Goal: Navigation & Orientation: Go to known website

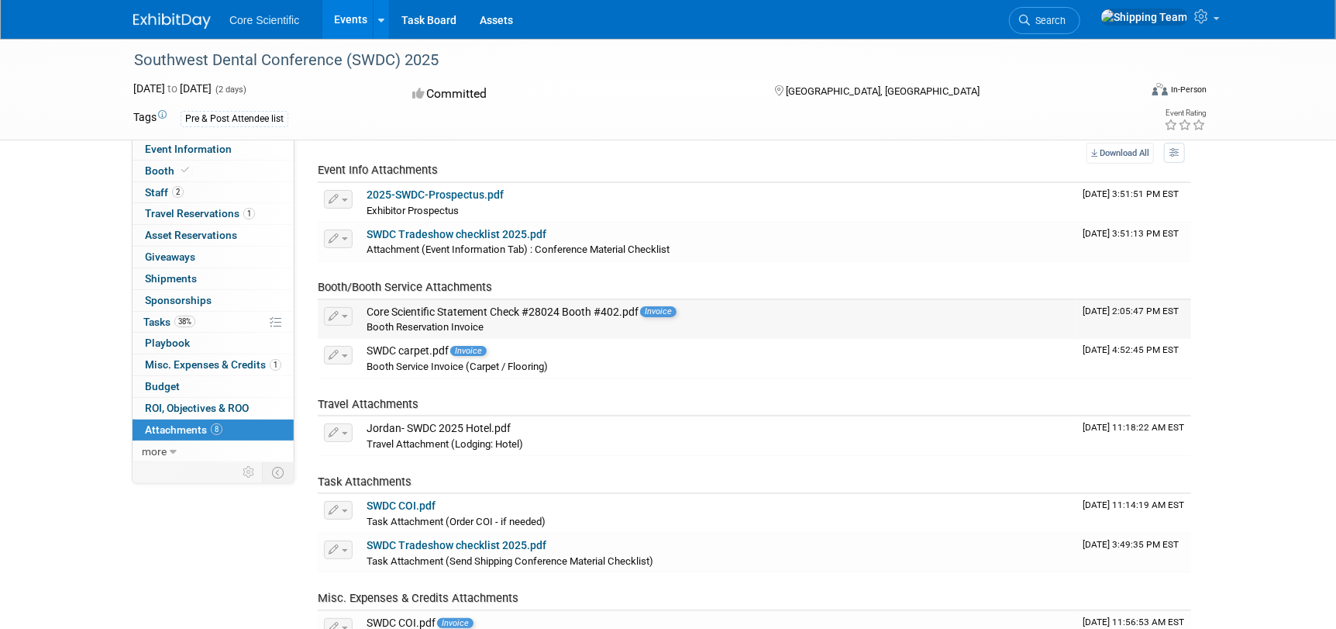
scroll to position [77, 0]
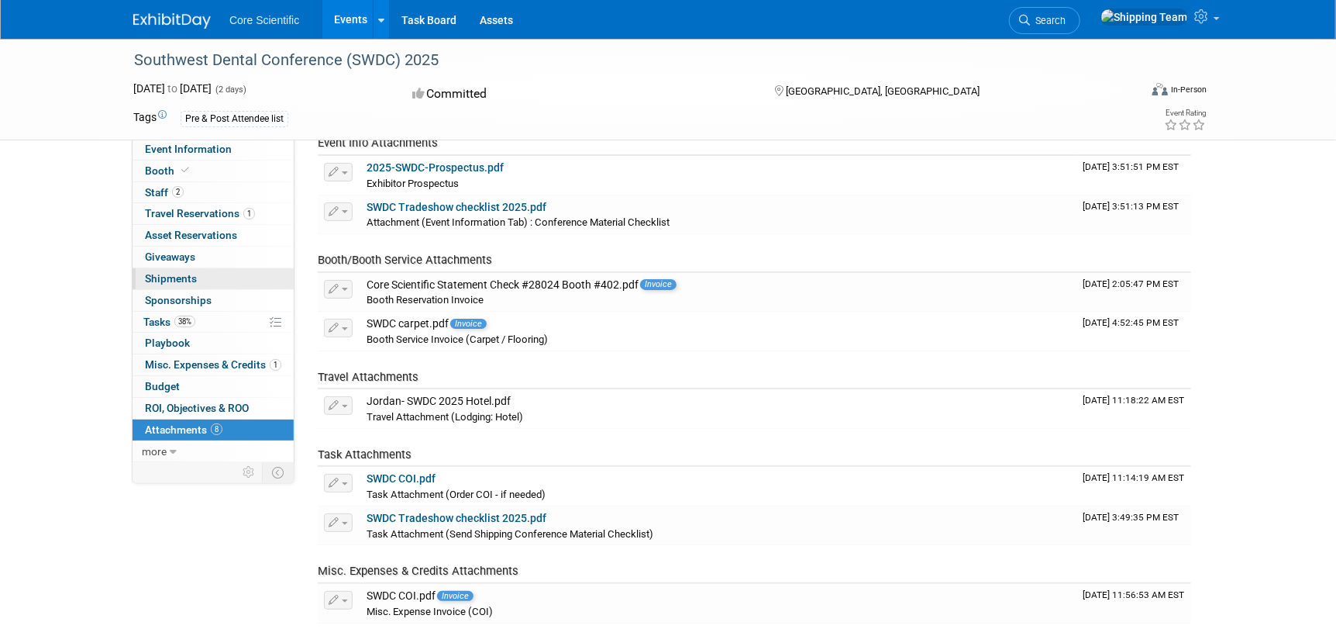
click at [191, 274] on span "Shipments 0" at bounding box center [171, 278] width 52 height 12
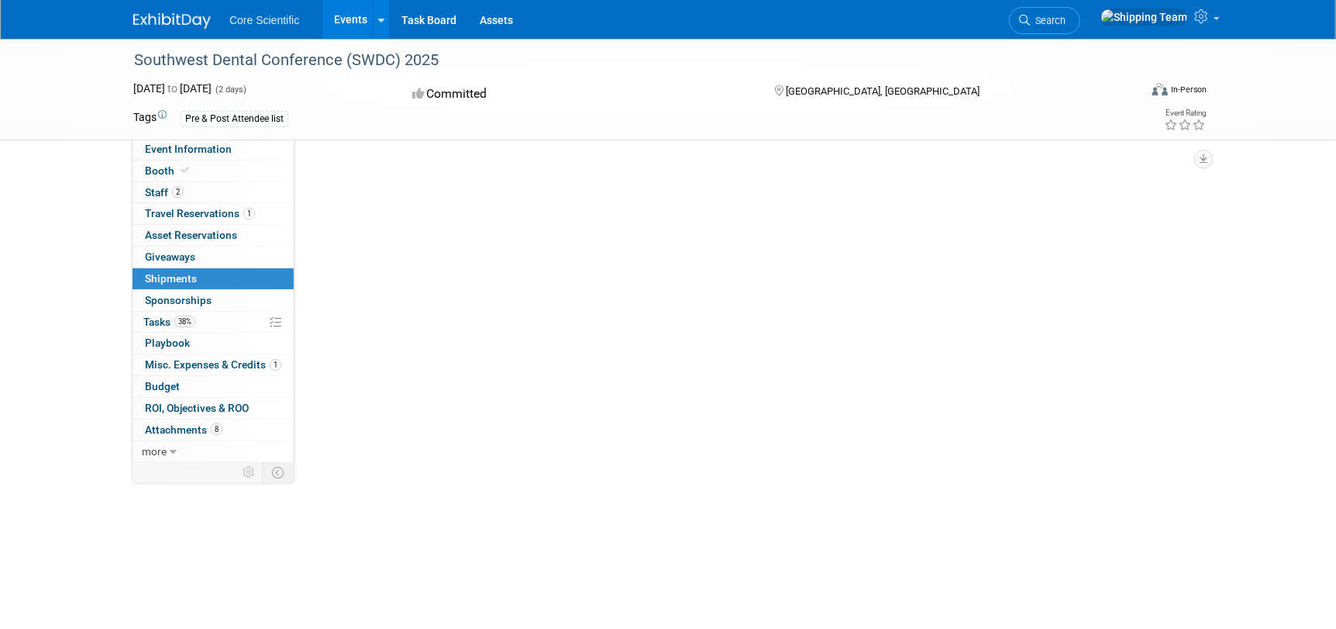
scroll to position [0, 0]
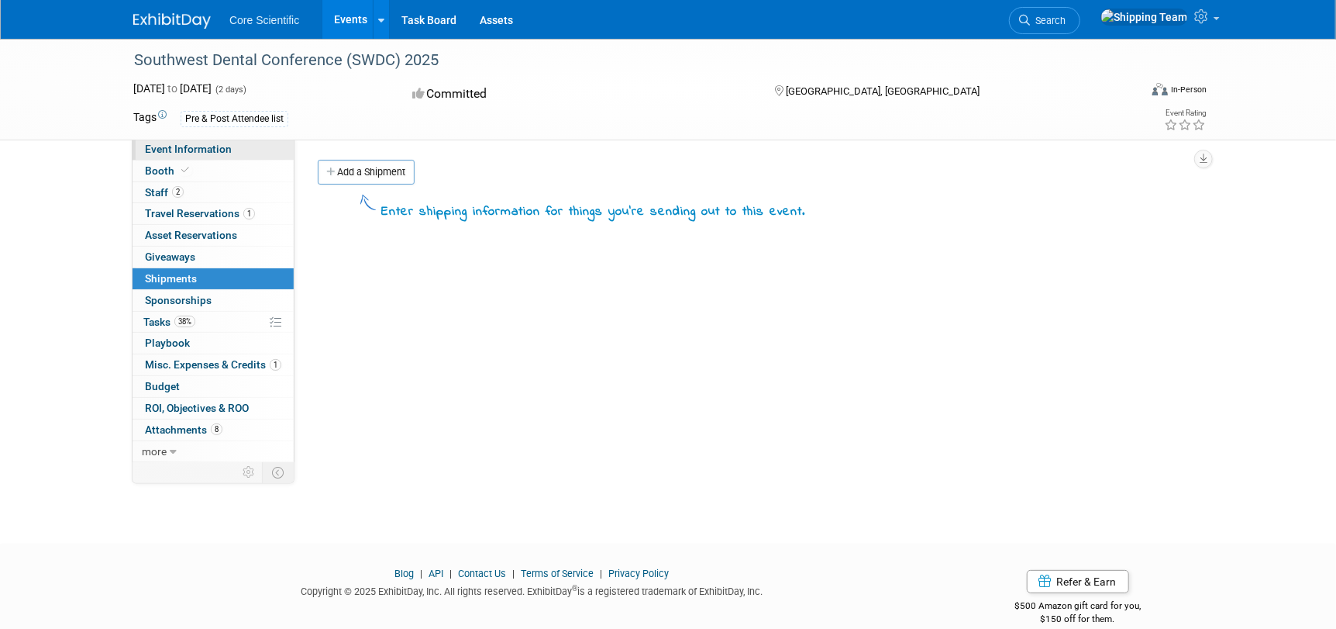
click at [178, 156] on link "Event Information" at bounding box center [213, 149] width 161 height 21
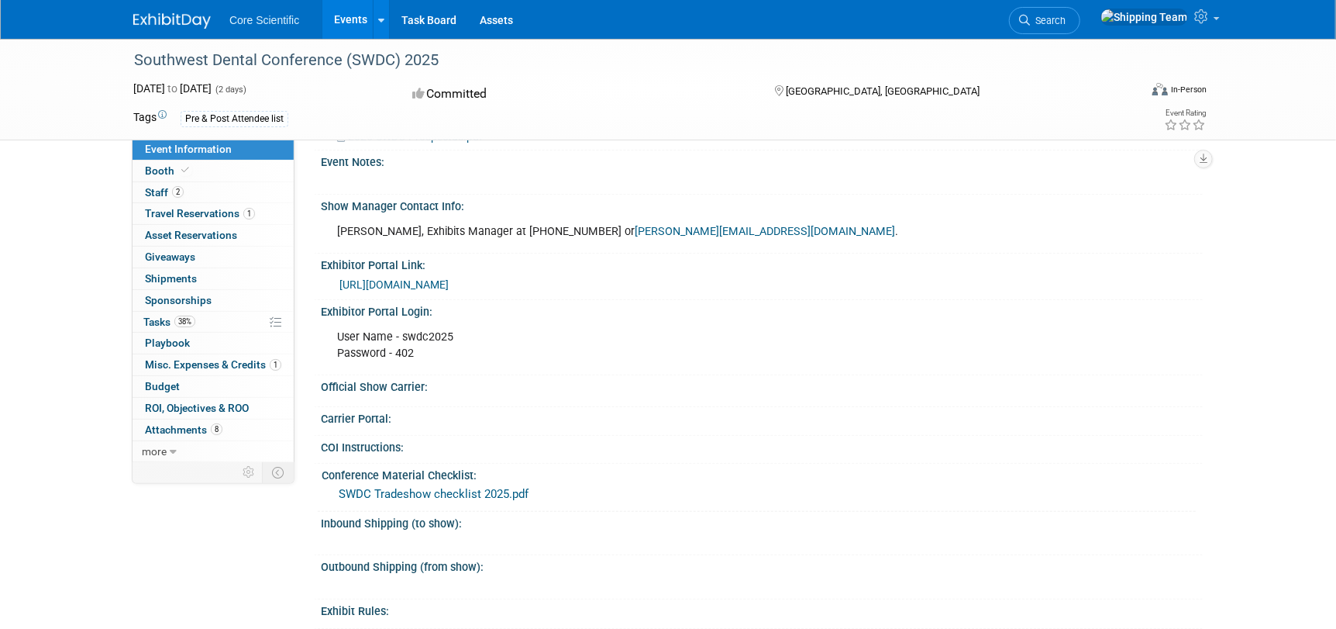
scroll to position [465, 0]
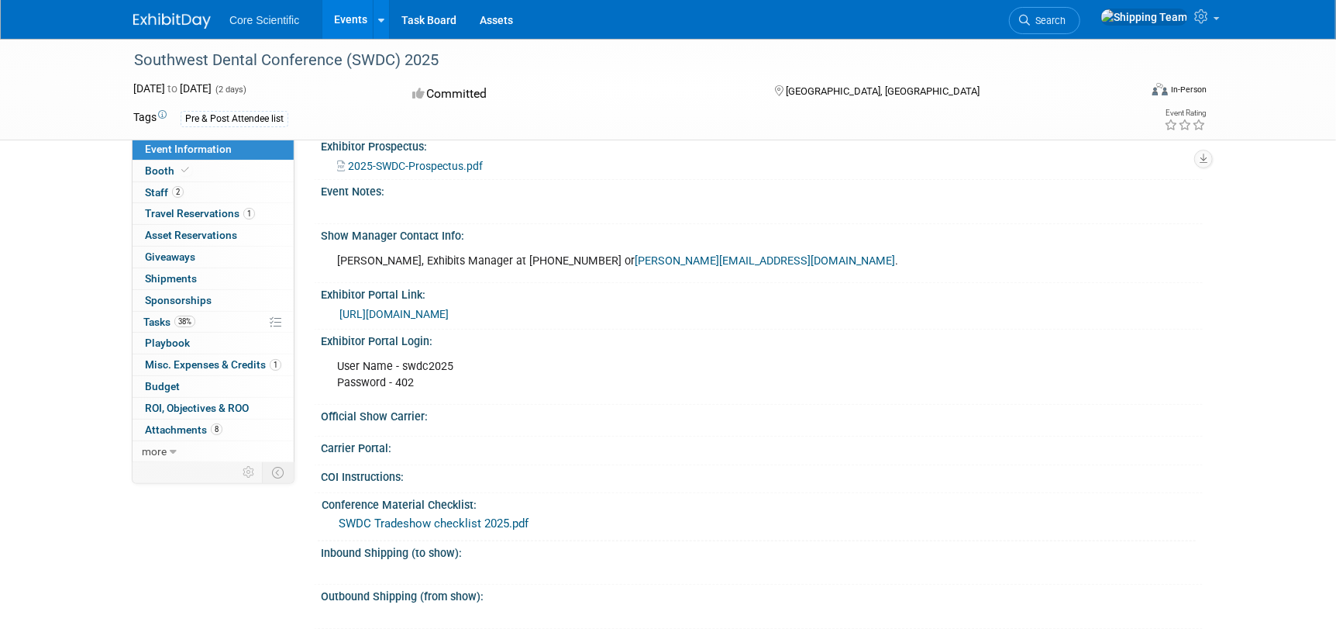
click at [417, 308] on link "https://www.prereg.net/2025/swdc/exhibitor/#" at bounding box center [394, 314] width 109 height 12
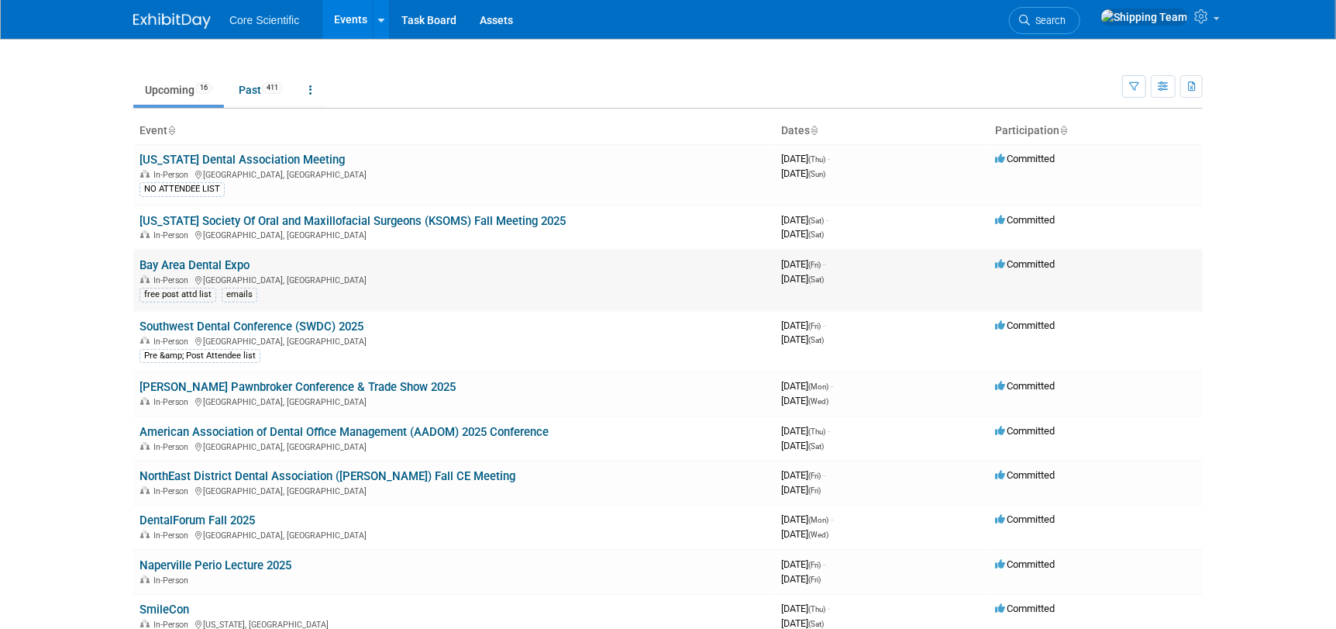
click at [192, 266] on link "Bay Area Dental Expo" at bounding box center [195, 265] width 110 height 14
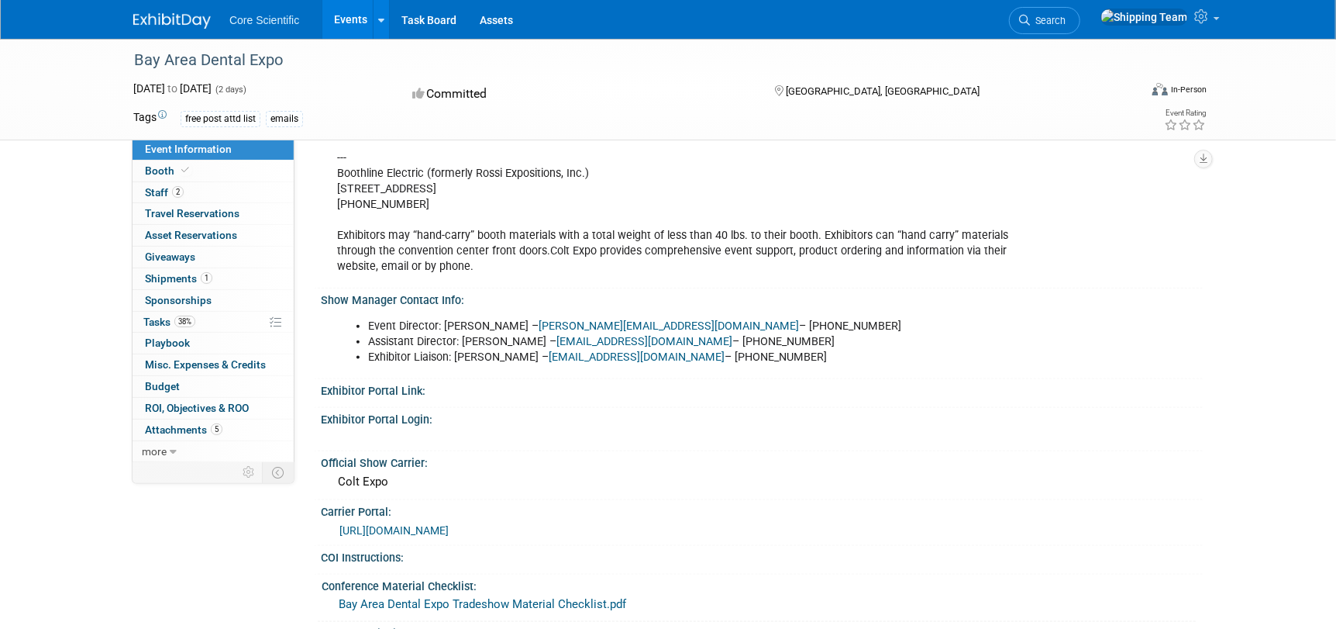
scroll to position [1007, 0]
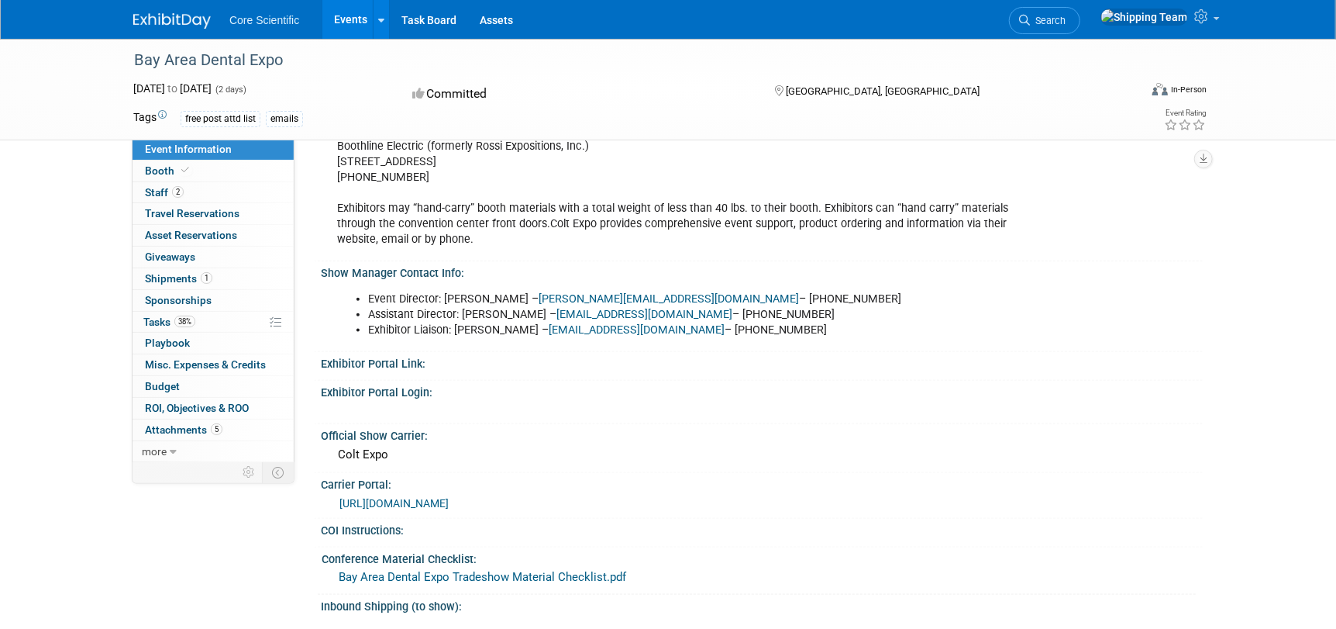
click at [443, 497] on link "https://coltexpo.boomerecommerce.com/Home/Pages/Security/Login.aspx" at bounding box center [394, 503] width 109 height 12
